Goal: Task Accomplishment & Management: Manage account settings

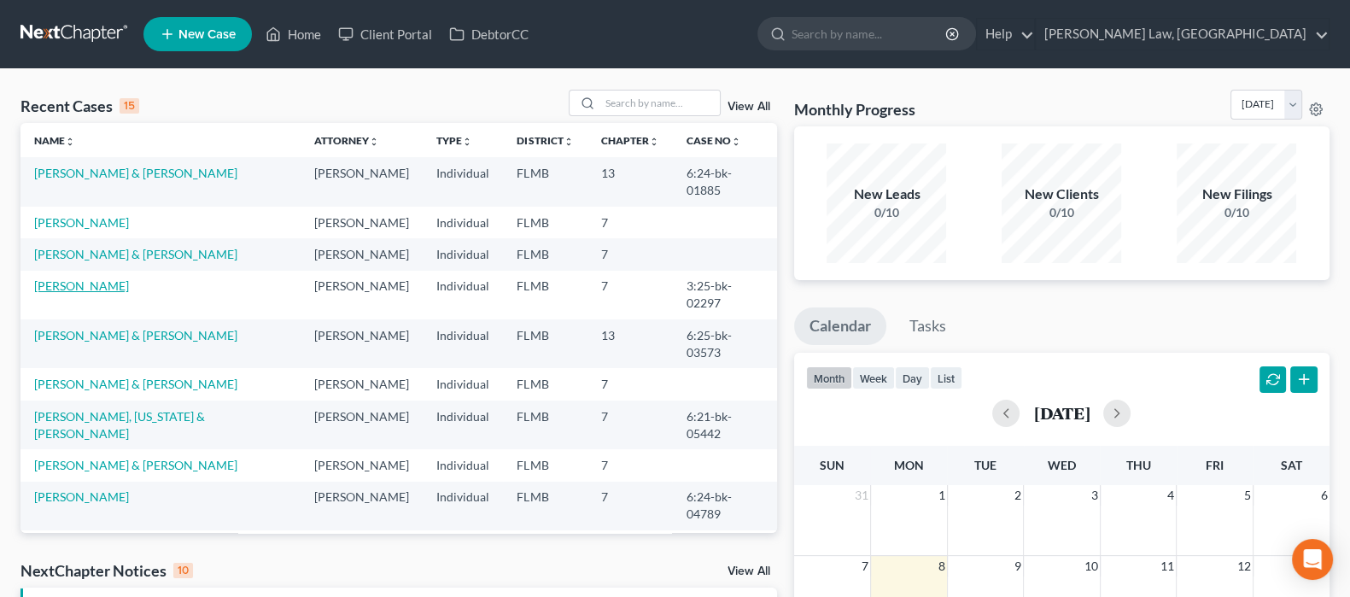
click at [94, 278] on link "[PERSON_NAME]" at bounding box center [81, 285] width 95 height 15
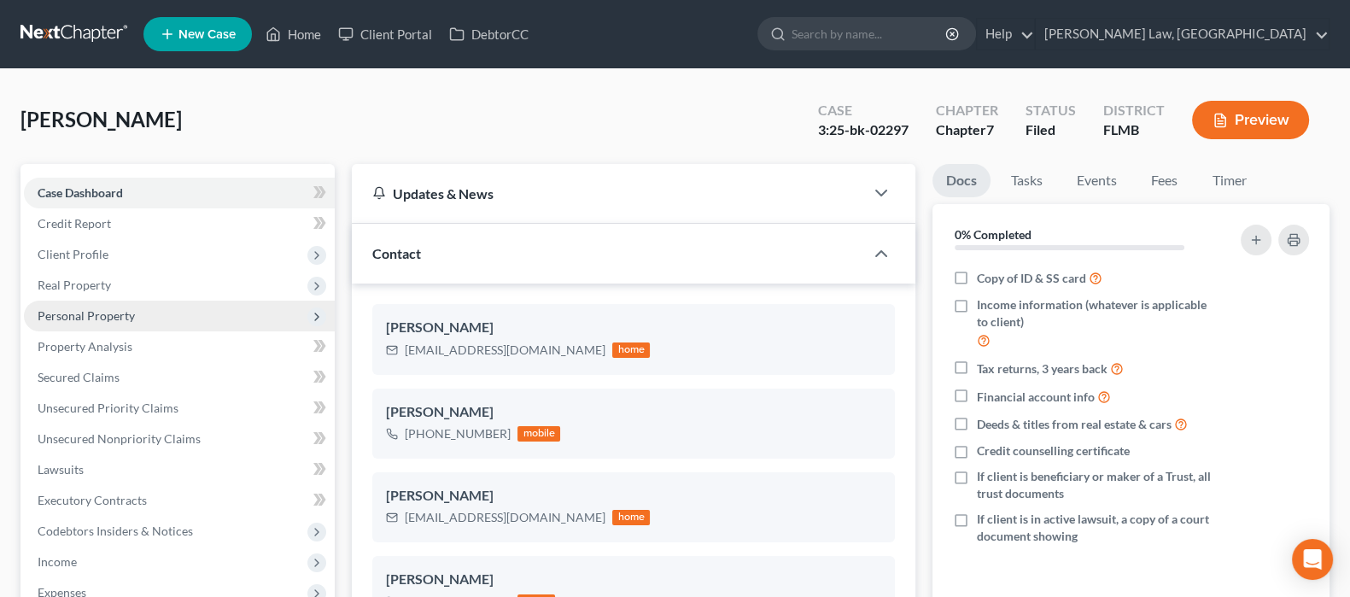
click at [108, 308] on span "Personal Property" at bounding box center [86, 315] width 97 height 15
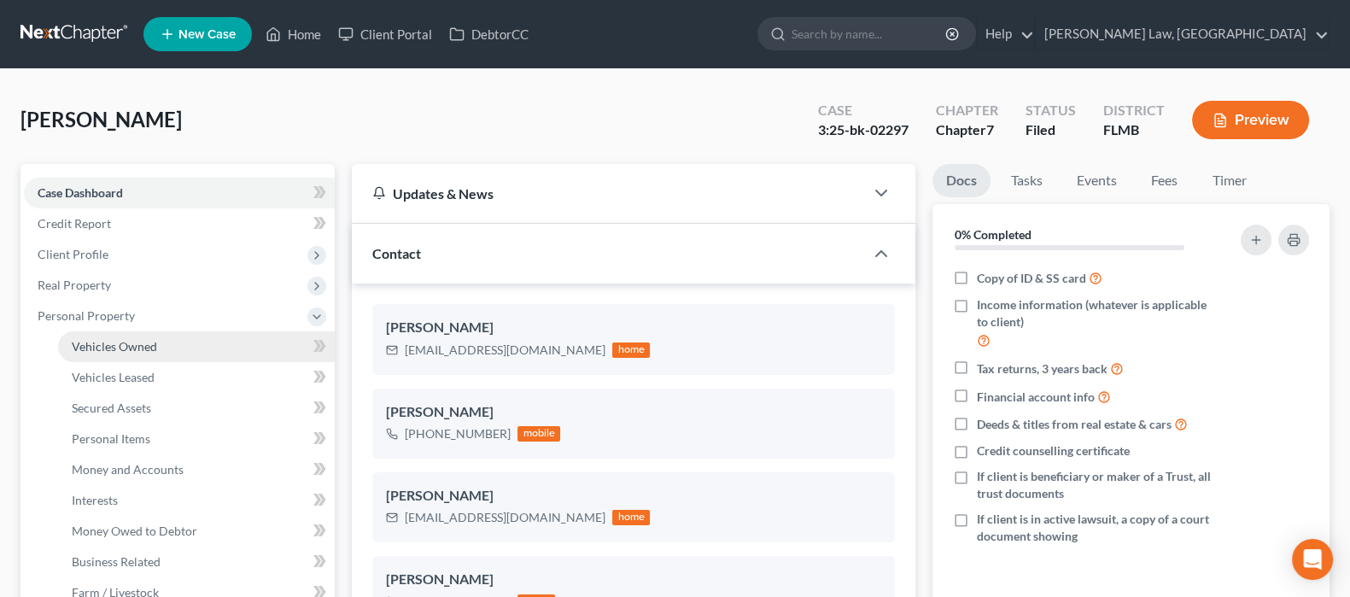
click at [114, 349] on span "Vehicles Owned" at bounding box center [114, 346] width 85 height 15
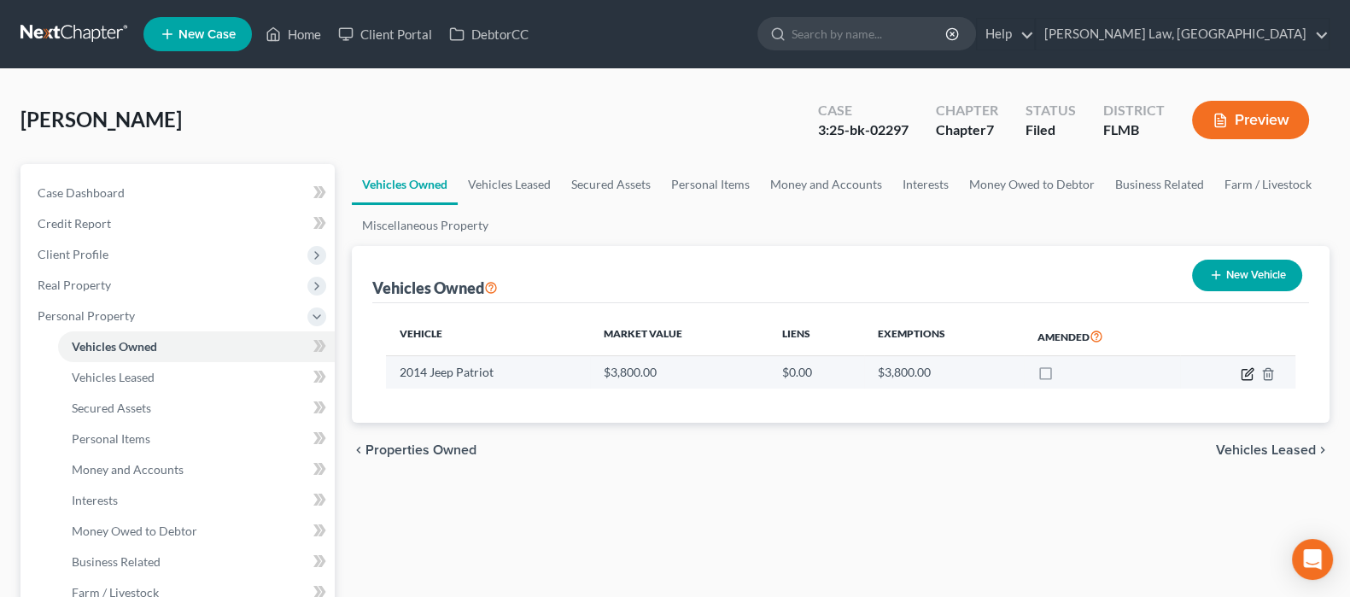
click at [1243, 373] on icon "button" at bounding box center [1248, 374] width 14 height 14
select select "0"
select select "12"
select select "2"
select select "0"
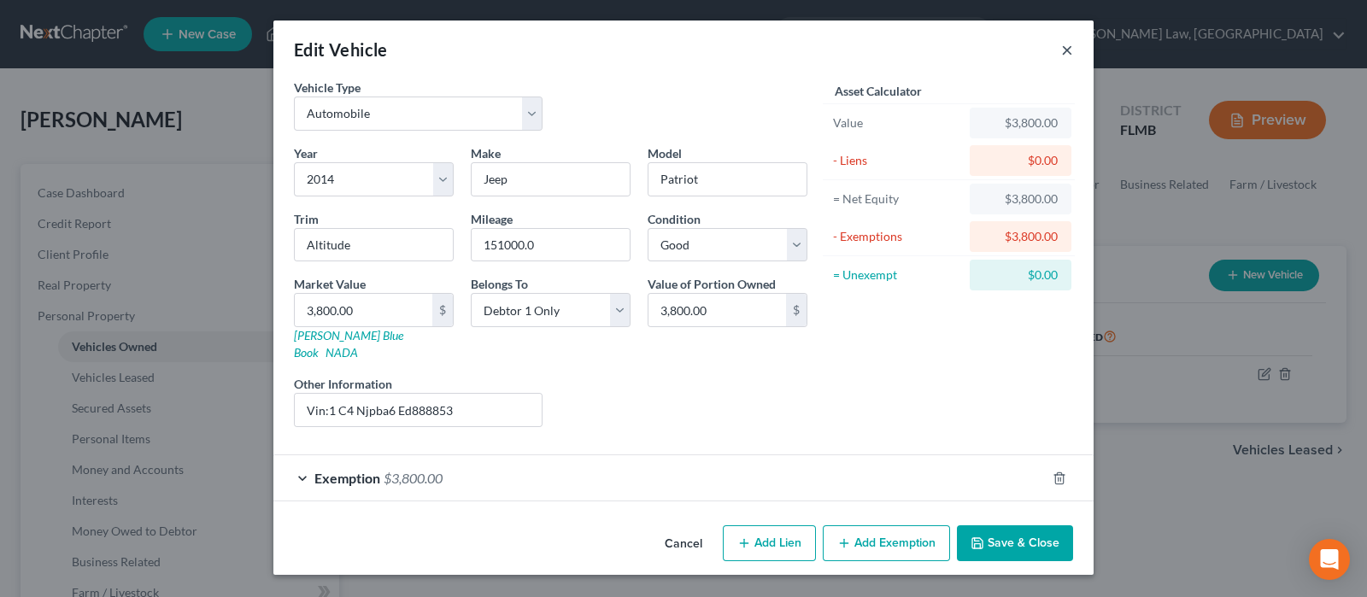
click at [1068, 51] on button "×" at bounding box center [1067, 49] width 12 height 20
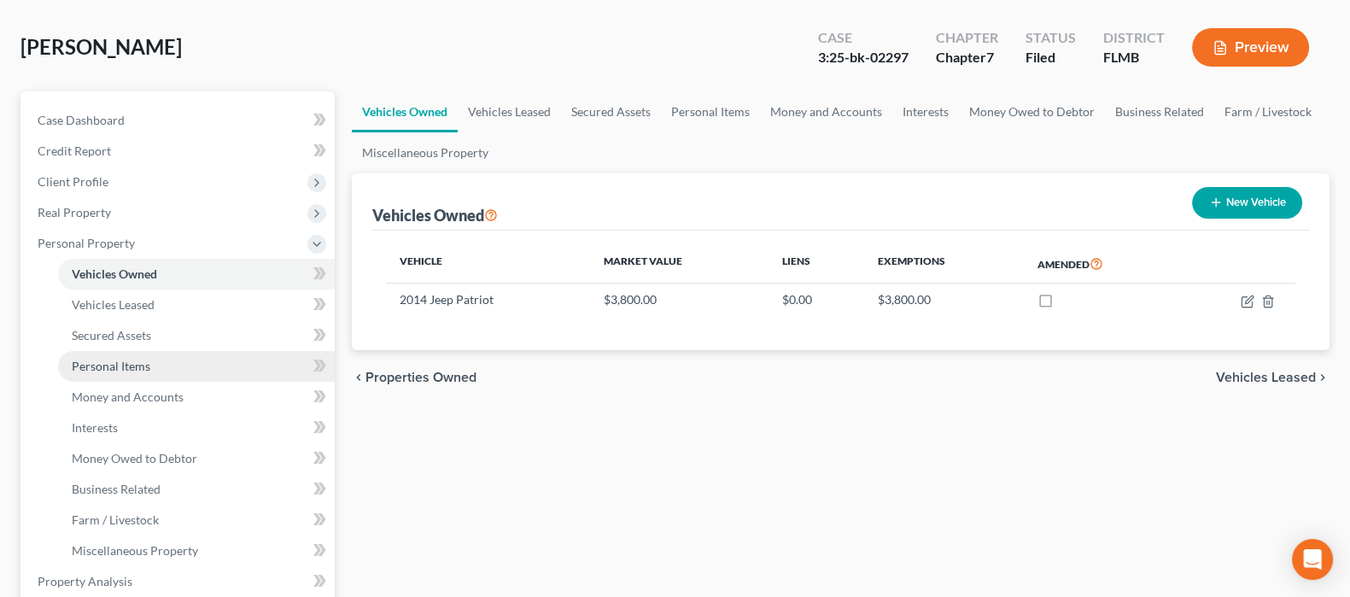
scroll to position [106, 0]
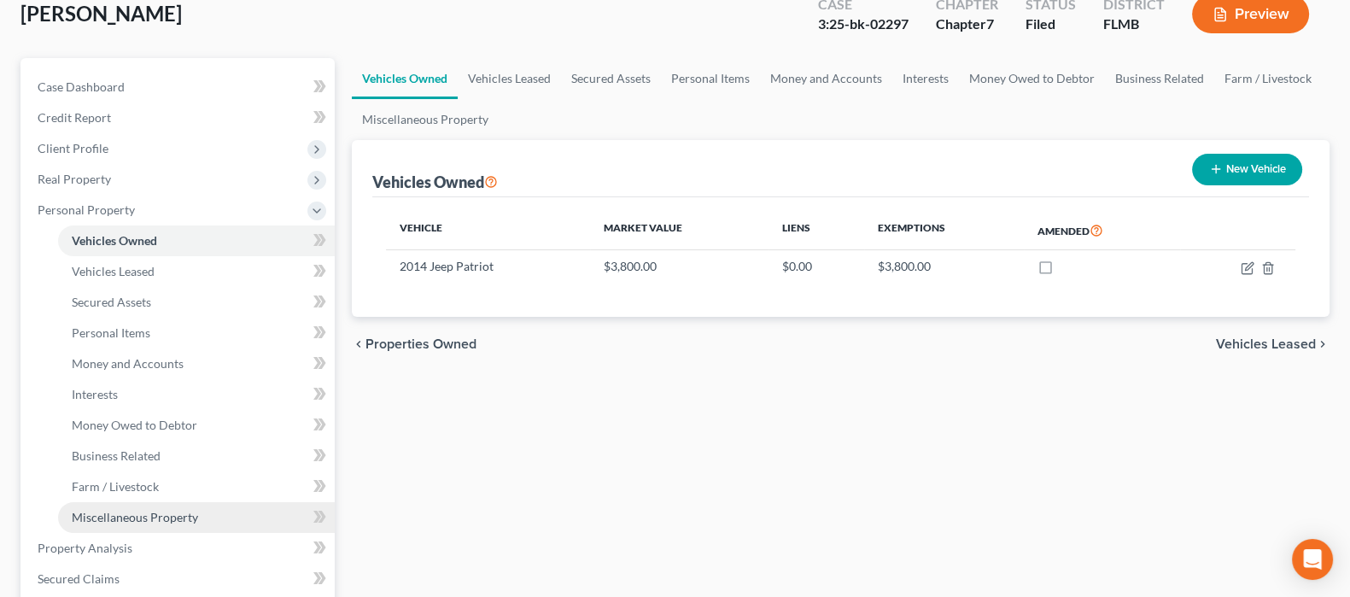
click at [119, 506] on link "Miscellaneous Property" at bounding box center [196, 517] width 277 height 31
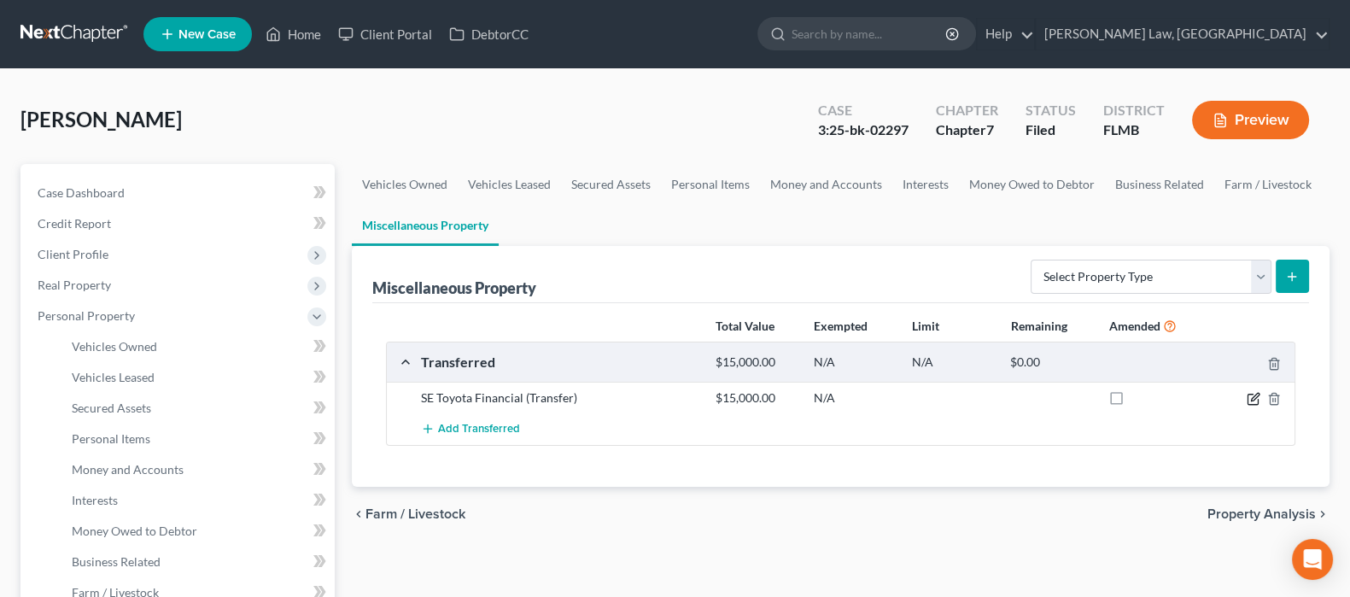
click at [1255, 395] on icon "button" at bounding box center [1255, 397] width 8 height 8
select select "Ordinary ([DATE])"
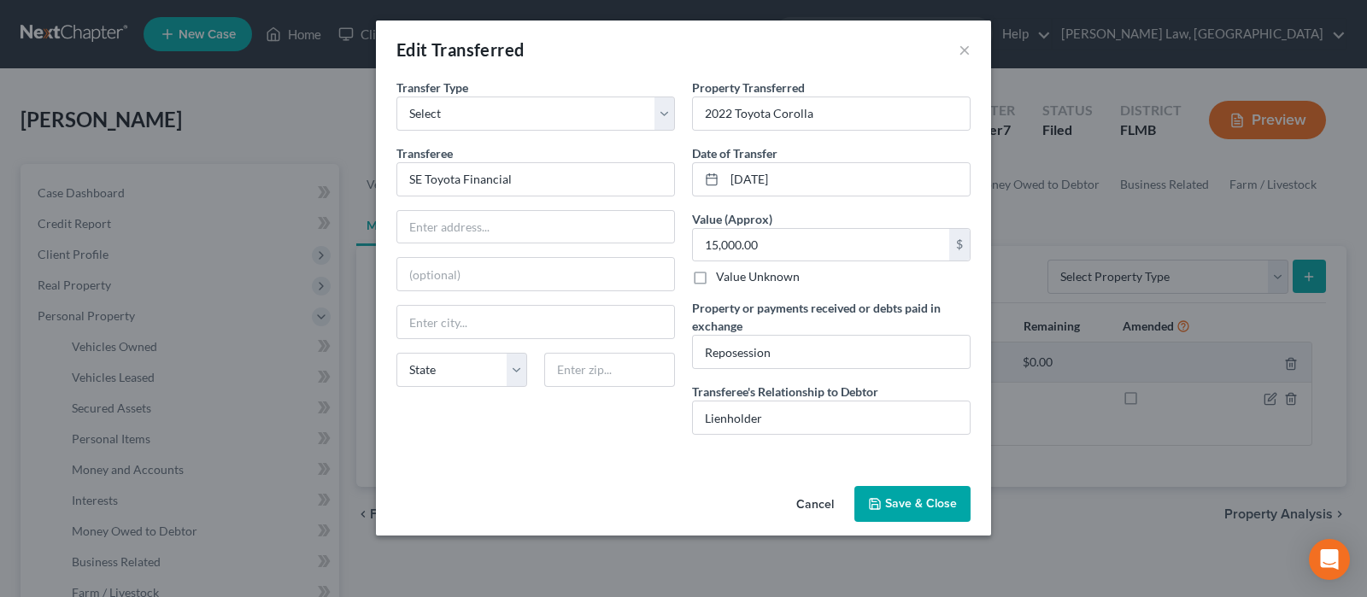
click at [814, 503] on button "Cancel" at bounding box center [814, 505] width 65 height 34
